Goal: Navigation & Orientation: Find specific page/section

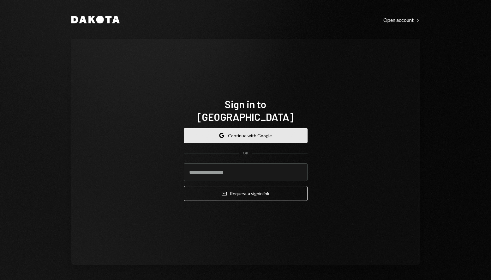
click at [237, 129] on button "Google Continue with Google" at bounding box center [246, 135] width 124 height 15
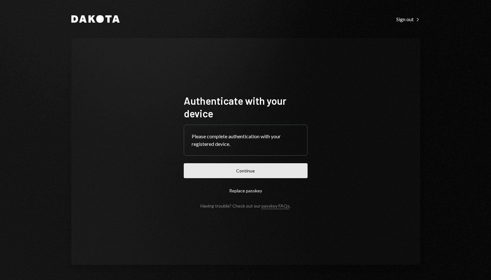
click at [263, 164] on button "Continue" at bounding box center [246, 170] width 124 height 15
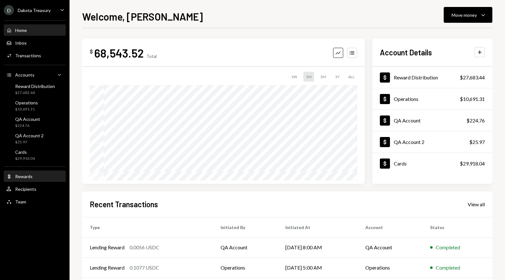
click at [35, 178] on div "Dollar Rewards" at bounding box center [34, 176] width 57 height 6
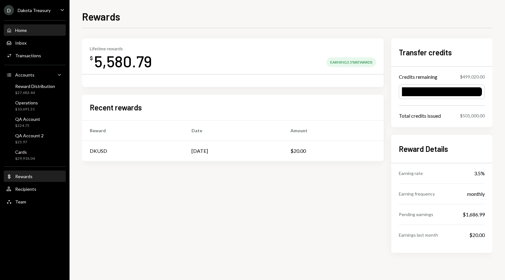
click at [37, 27] on div "Home Home" at bounding box center [34, 30] width 57 height 11
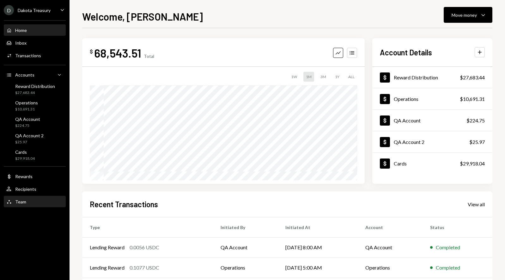
click at [41, 199] on div "Team Team" at bounding box center [34, 202] width 57 height 6
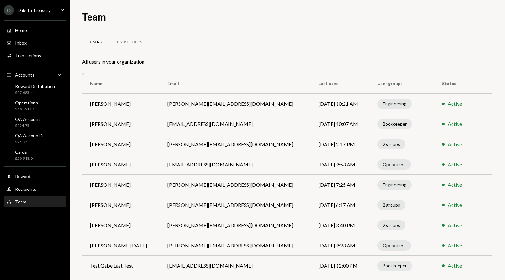
click at [377, 105] on div "Engineering" at bounding box center [394, 104] width 34 height 10
click at [54, 6] on div "D Dakota Treasury Caret Down" at bounding box center [34, 10] width 69 height 10
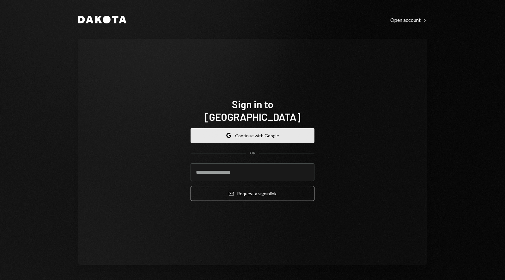
click at [240, 130] on button "Google Continue with Google" at bounding box center [252, 135] width 124 height 15
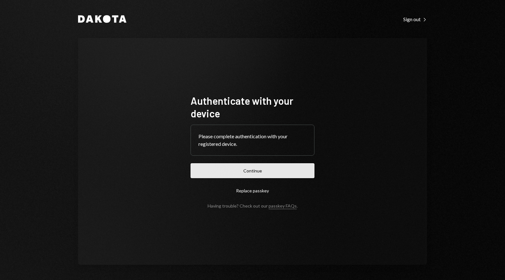
click at [285, 169] on button "Continue" at bounding box center [252, 170] width 124 height 15
